Goal: Task Accomplishment & Management: Complete application form

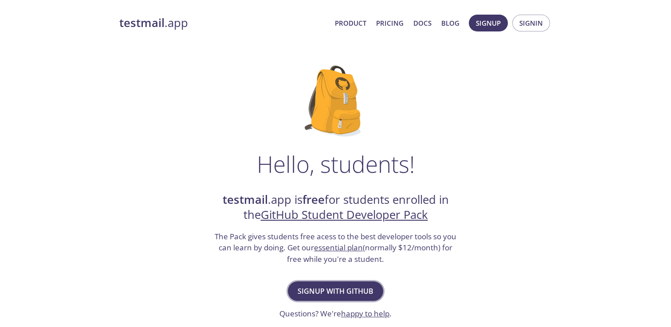
click at [297, 293] on span "Signup with GitHub" at bounding box center [335, 291] width 76 height 12
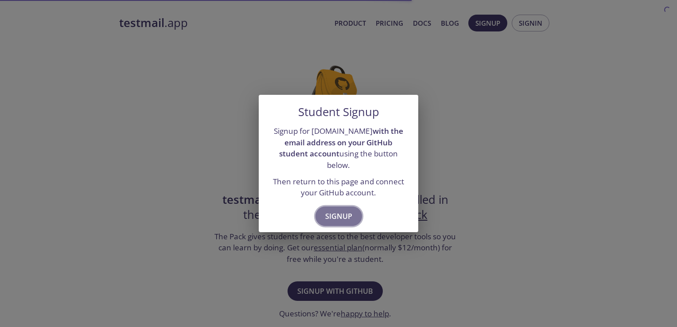
click at [339, 212] on span "Signup" at bounding box center [338, 216] width 27 height 12
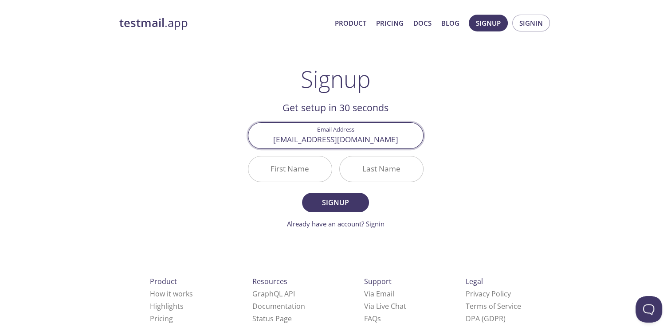
type input "[EMAIL_ADDRESS][DOMAIN_NAME]"
click at [209, 233] on div "testmail .app Product Pricing Docs Blog Signup Signin Signup Get setup in 30 se…" at bounding box center [336, 212] width 454 height 407
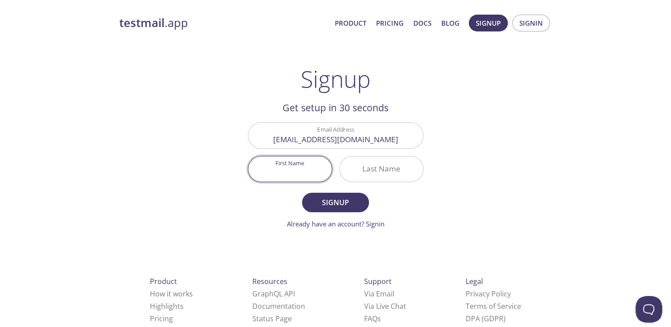
click at [297, 175] on input "First Name" at bounding box center [289, 168] width 83 height 25
type input "Kundan"
type input "[PERSON_NAME]"
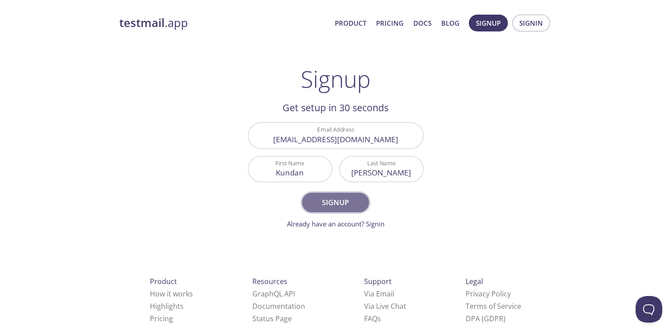
click at [330, 205] on span "Signup" at bounding box center [335, 202] width 47 height 12
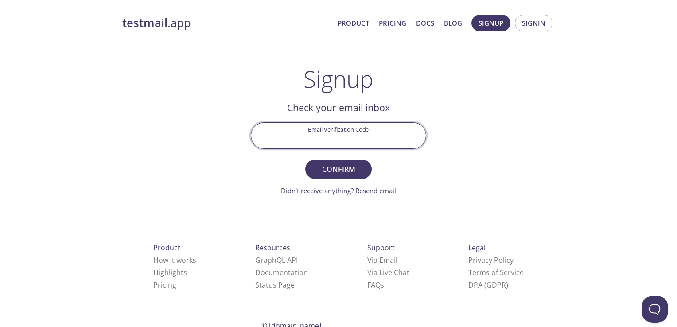
click at [316, 132] on input "Email Verification Code" at bounding box center [338, 135] width 175 height 25
paste input "CK4QBS2"
type input "CK4QBS2"
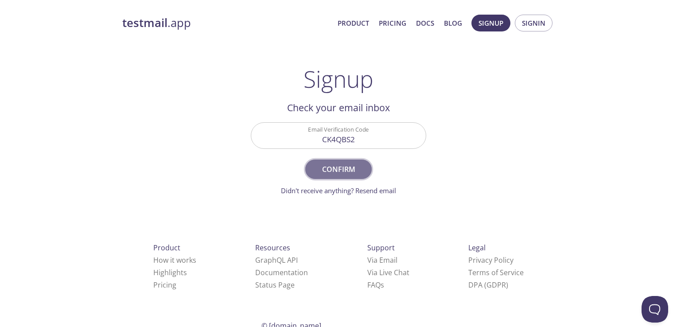
click at [331, 163] on span "Confirm" at bounding box center [338, 169] width 47 height 12
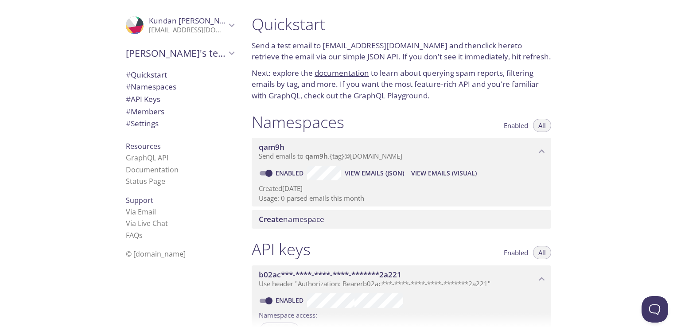
drag, startPoint x: 0, startPoint y: 0, endPoint x: 227, endPoint y: 179, distance: 288.8
click at [227, 179] on li "Status Page" at bounding box center [180, 182] width 108 height 12
click at [150, 87] on span "# Namespaces" at bounding box center [151, 87] width 51 height 10
click at [282, 218] on span "Create" at bounding box center [271, 219] width 24 height 10
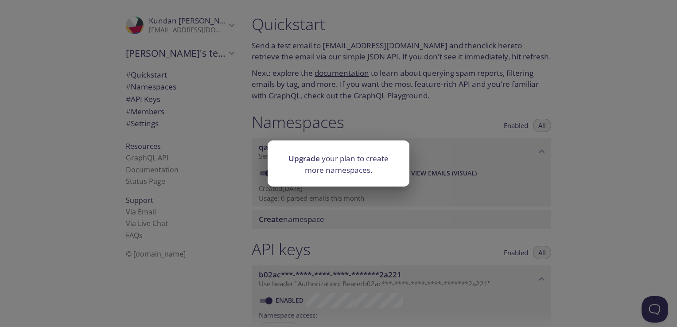
click at [353, 124] on div "Upgrade your plan to create more namespaces." at bounding box center [338, 163] width 677 height 327
